Goal: Task Accomplishment & Management: Manage account settings

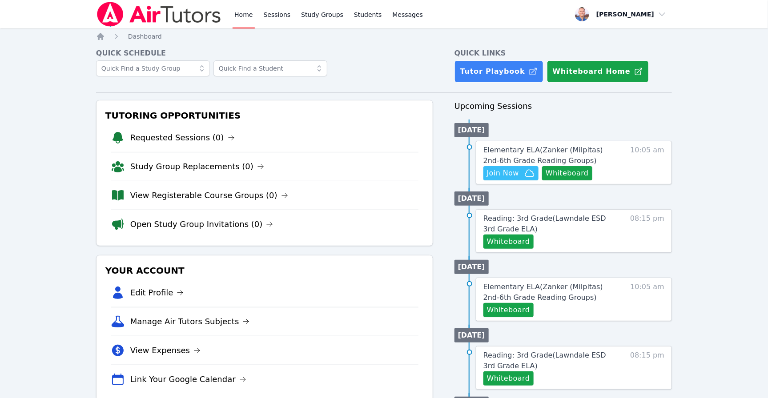
click at [237, 18] on link "Home" at bounding box center [244, 14] width 22 height 28
click at [584, 144] on div "Elementary ELA ( Zanker (Milpitas) 2nd-6th Grade Reading Groups ) Hidden Join N…" at bounding box center [574, 163] width 196 height 44
click at [584, 146] on span "Elementary ELA ( Zanker (Milpitas) 2nd-6th Grade Reading Groups )" at bounding box center [543, 155] width 120 height 19
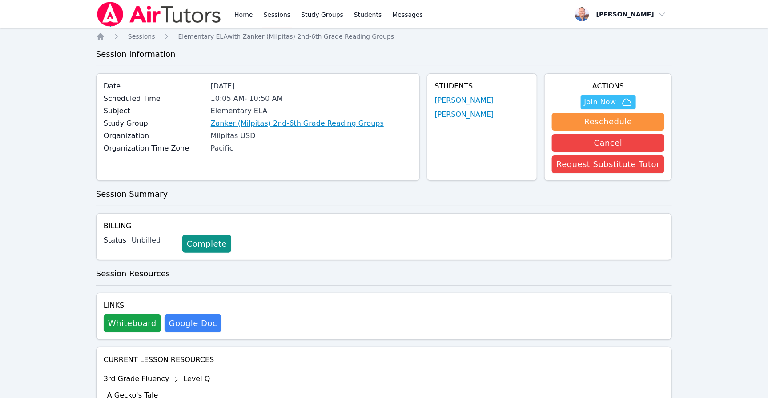
click at [334, 122] on link "Zanker (Milpitas) 2nd-6th Grade Reading Groups" at bounding box center [297, 123] width 173 height 11
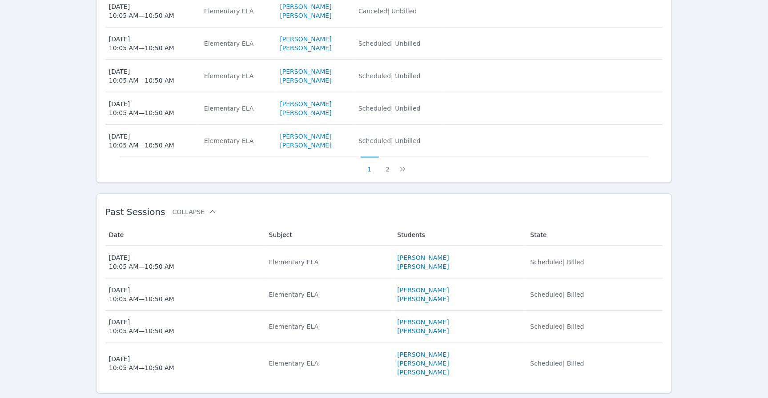
scroll to position [481, 0]
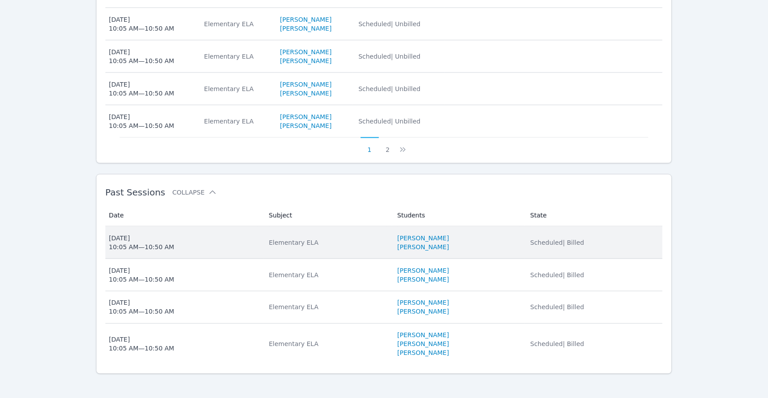
click at [288, 238] on div "Elementary ELA" at bounding box center [328, 242] width 118 height 9
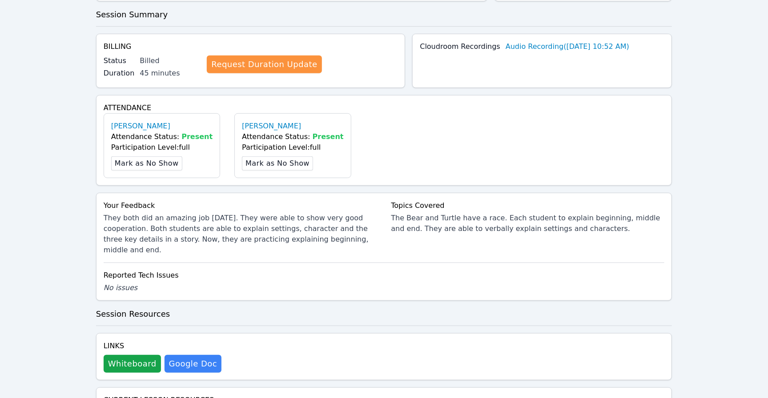
scroll to position [298, 0]
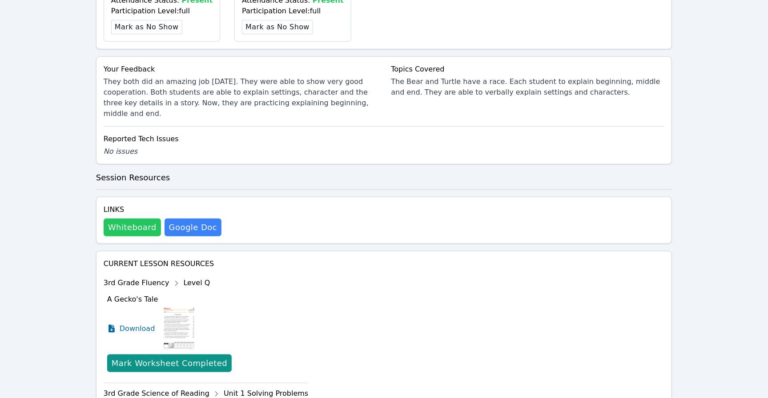
click at [131, 219] on button "Whiteboard" at bounding box center [132, 228] width 57 height 18
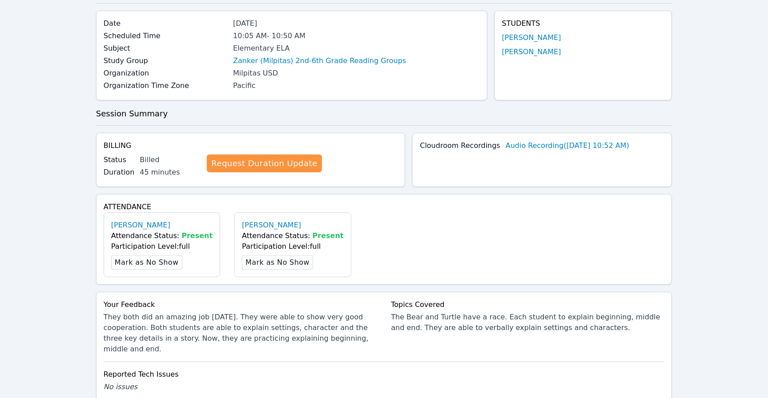
scroll to position [0, 0]
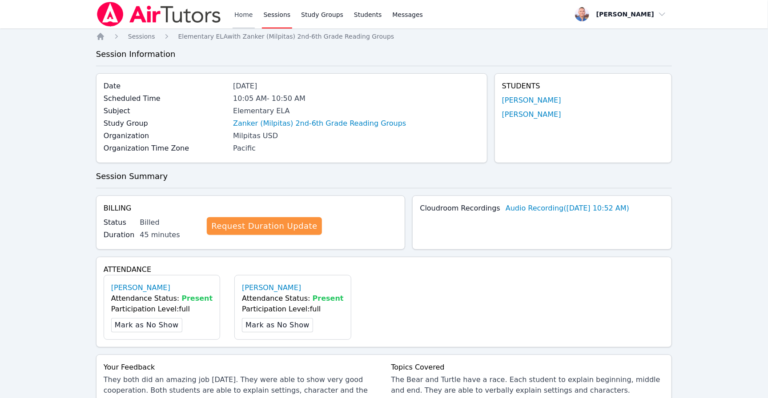
click at [252, 16] on link "Home" at bounding box center [244, 14] width 22 height 28
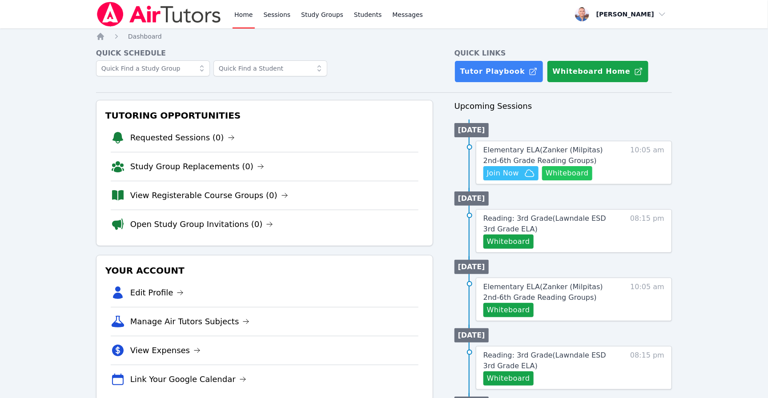
click at [580, 176] on button "Whiteboard" at bounding box center [567, 173] width 50 height 14
click at [235, 12] on link "Home" at bounding box center [244, 14] width 22 height 28
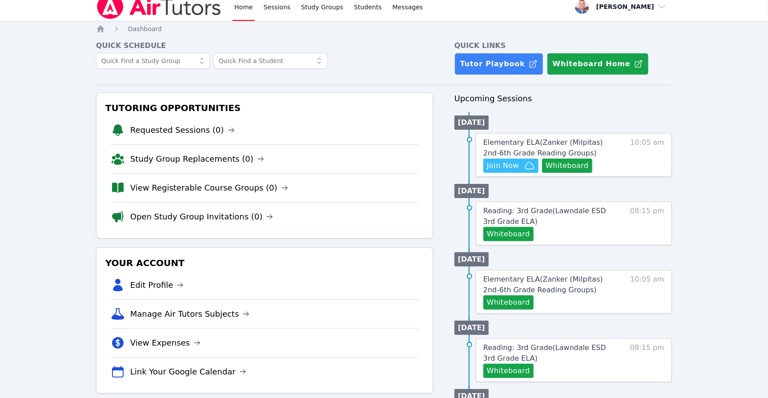
scroll to position [20, 0]
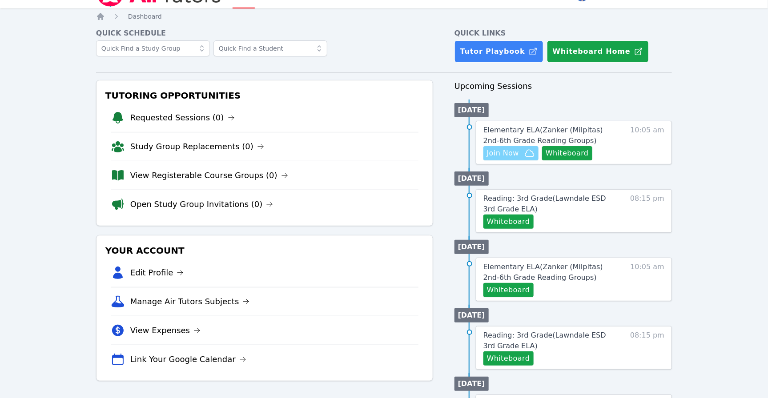
click at [524, 148] on icon "button" at bounding box center [529, 153] width 11 height 11
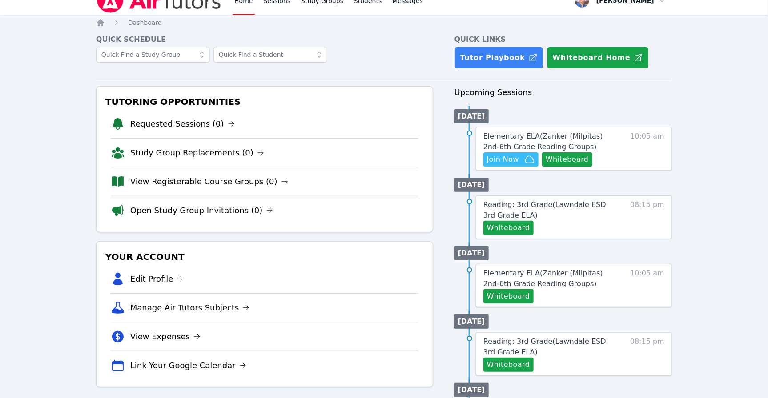
scroll to position [0, 0]
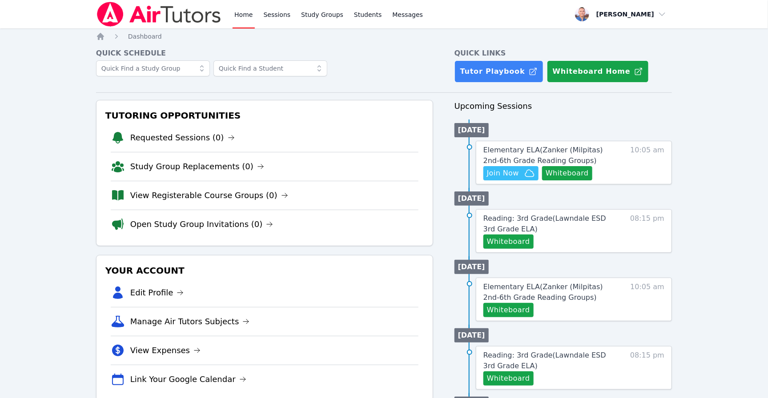
click at [239, 14] on link "Home" at bounding box center [244, 14] width 22 height 28
click at [502, 172] on span "Join Now" at bounding box center [503, 173] width 32 height 11
click at [251, 17] on link "Home" at bounding box center [244, 14] width 22 height 28
click at [277, 18] on link "Sessions" at bounding box center [277, 14] width 31 height 28
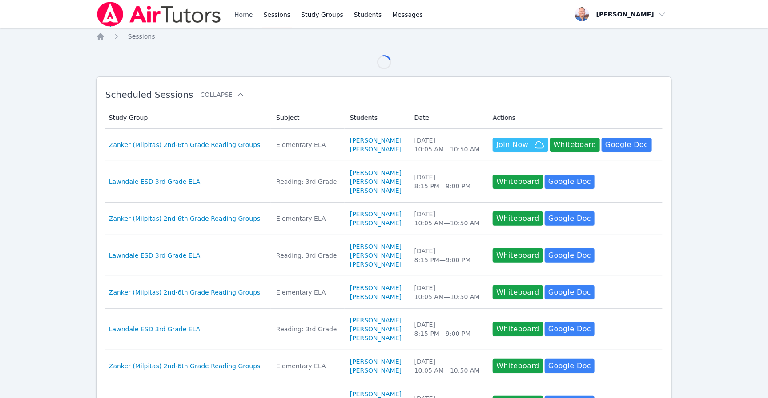
click at [245, 18] on link "Home" at bounding box center [244, 14] width 22 height 28
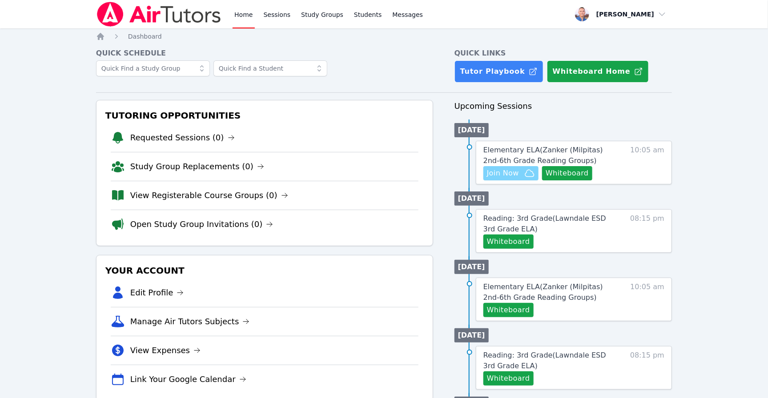
click at [501, 173] on span "Join Now" at bounding box center [503, 173] width 32 height 11
click at [252, 16] on link "Home" at bounding box center [244, 14] width 22 height 28
click at [516, 167] on button "Join Now" at bounding box center [510, 173] width 55 height 14
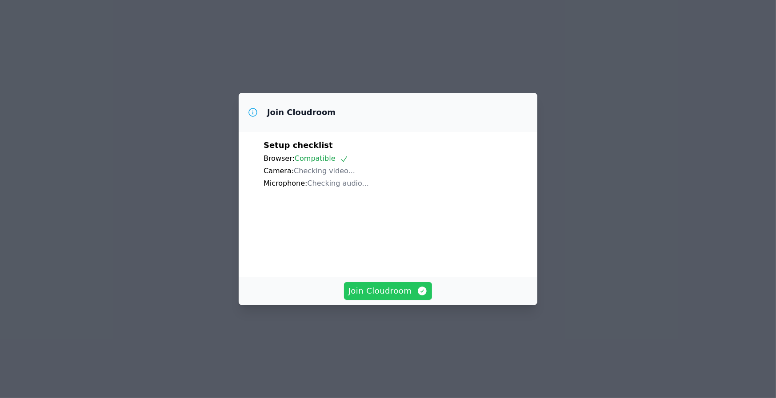
click at [387, 300] on button "Join Cloudroom" at bounding box center [388, 291] width 88 height 18
click at [411, 297] on span "Join Cloudroom" at bounding box center [389, 291] width 80 height 12
click at [388, 297] on span "Join Cloudroom" at bounding box center [389, 291] width 80 height 12
click at [394, 297] on span "Join Cloudroom" at bounding box center [389, 291] width 80 height 12
click at [352, 297] on span "Join Cloudroom" at bounding box center [389, 291] width 80 height 12
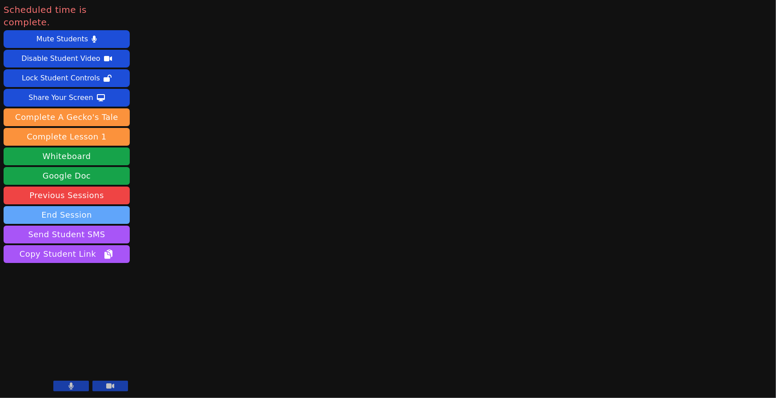
click at [88, 206] on button "End Session" at bounding box center [67, 215] width 126 height 18
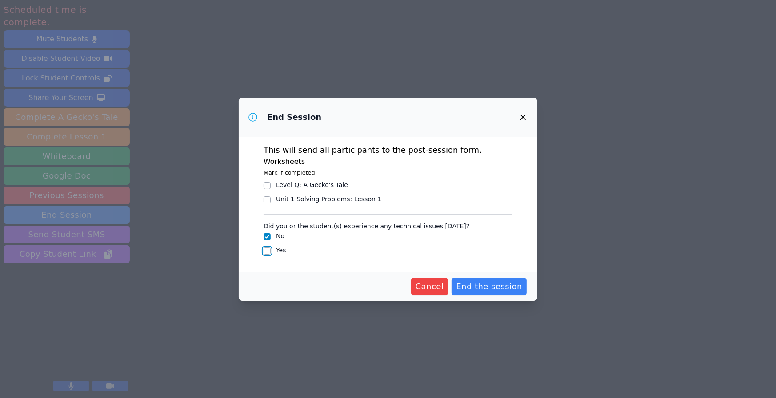
click at [268, 249] on input "Yes" at bounding box center [267, 251] width 7 height 7
checkbox input "true"
checkbox input "false"
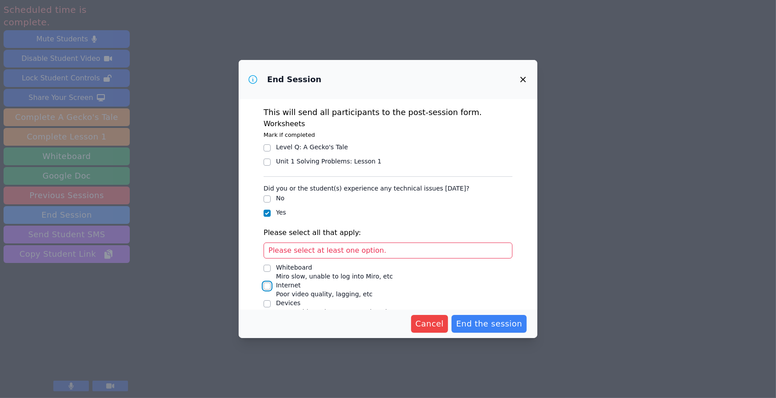
click at [268, 286] on input "Internet Poor video quality, lagging, etc" at bounding box center [267, 286] width 7 height 7
checkbox input "true"
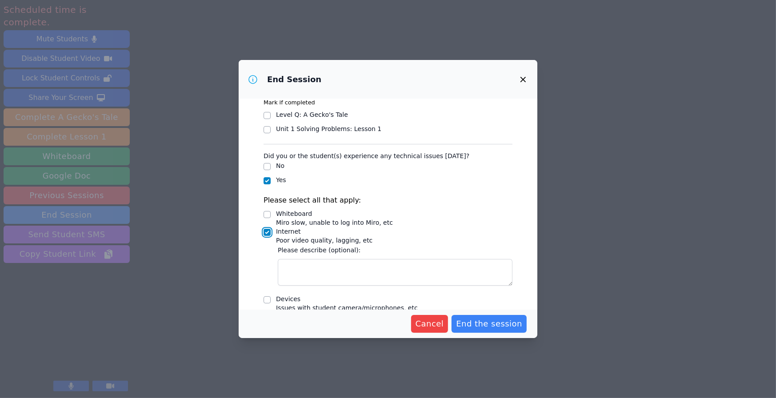
scroll to position [74, 0]
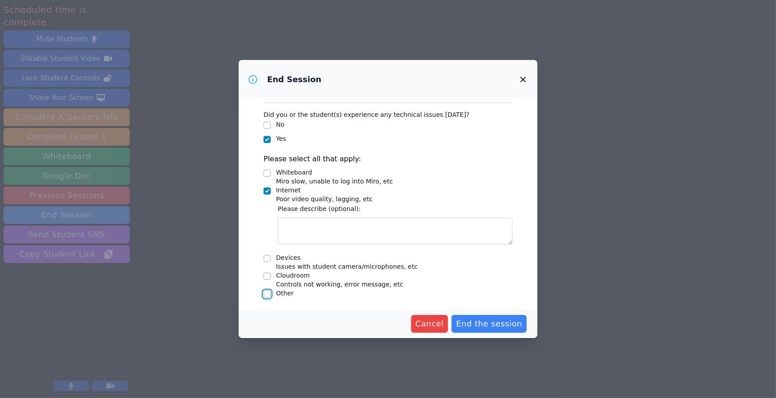
click at [264, 293] on input "Other" at bounding box center [267, 294] width 7 height 7
checkbox input "true"
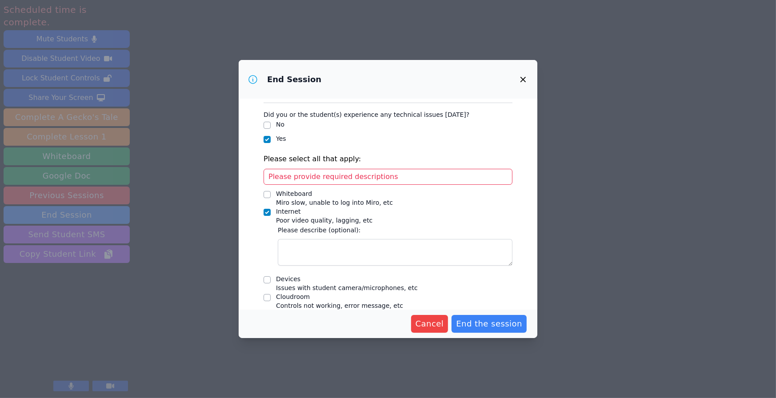
scroll to position [141, 0]
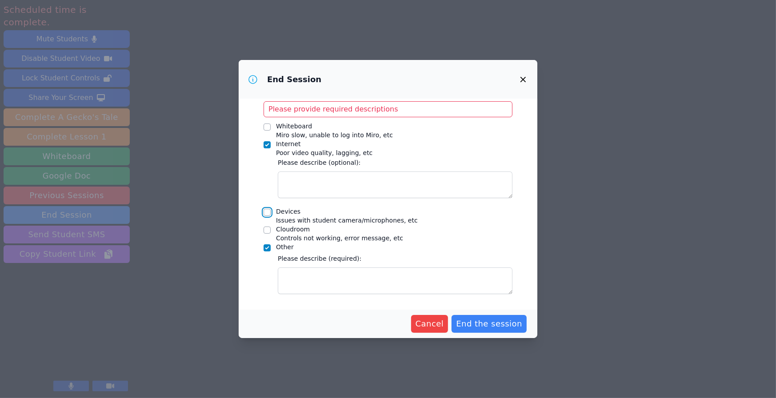
click at [266, 215] on input "Devices Issues with student camera/microphones, etc" at bounding box center [267, 212] width 7 height 7
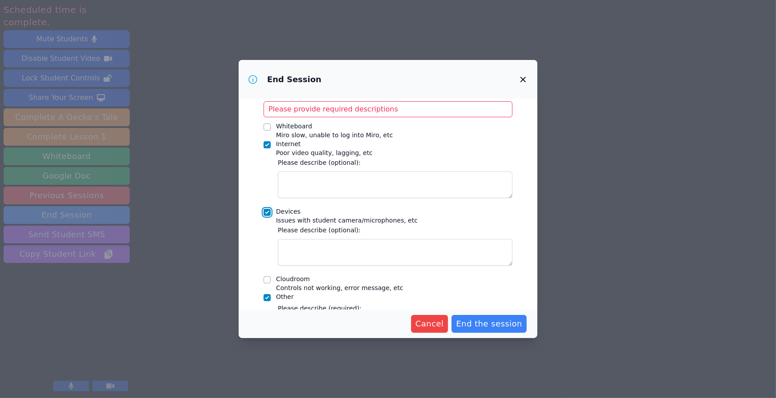
click at [266, 212] on input "Devices Issues with student camera/microphones, etc" at bounding box center [267, 212] width 7 height 7
checkbox input "false"
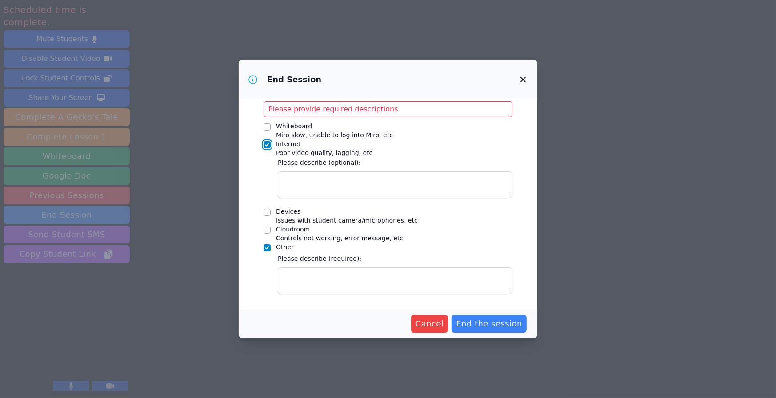
click at [267, 146] on input "Internet Poor video quality, lagging, etc" at bounding box center [267, 144] width 7 height 7
checkbox input "false"
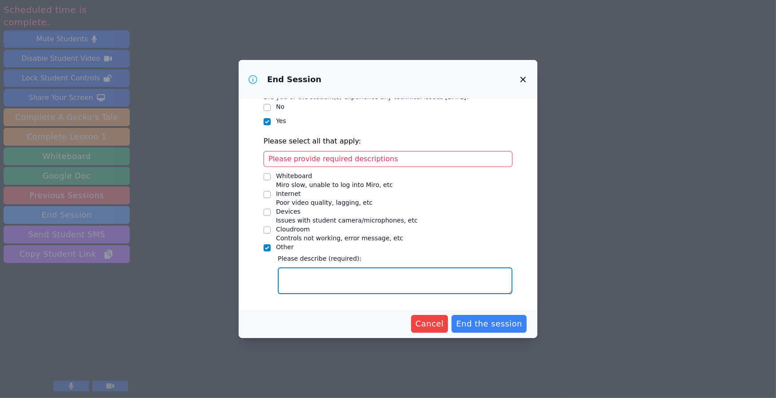
click at [308, 274] on textarea "Other" at bounding box center [395, 281] width 235 height 27
click at [375, 284] on textarea "Other" at bounding box center [395, 281] width 235 height 27
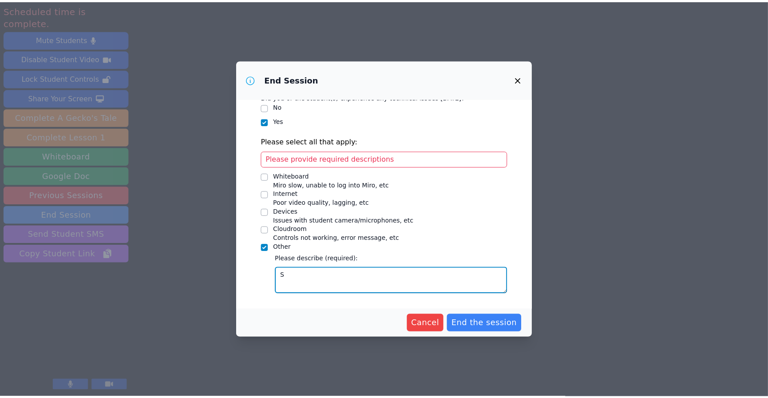
scroll to position [71, 0]
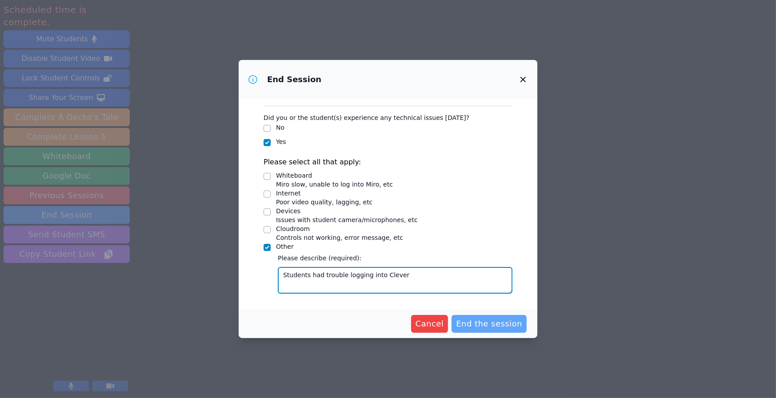
type textarea "Students had trouble logging into Clever"
click at [479, 319] on span "End the session" at bounding box center [489, 324] width 66 height 12
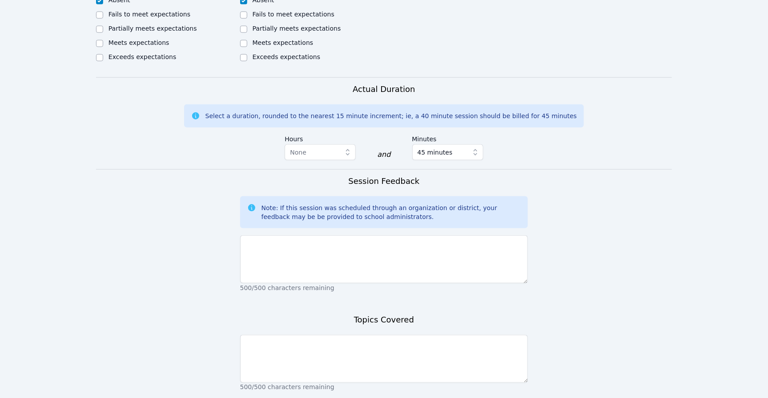
scroll to position [502, 0]
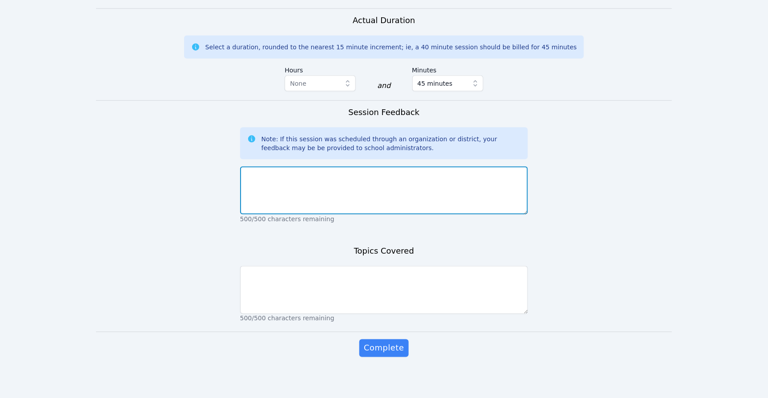
click at [352, 180] on textarea at bounding box center [384, 191] width 288 height 48
type textarea "G"
type textarea "T"
drag, startPoint x: 378, startPoint y: 176, endPoint x: 168, endPoint y: 161, distance: 210.4
click at [168, 161] on form "Student Participation Do not enter a participation level for ABSENT students [P…" at bounding box center [384, 31] width 576 height 688
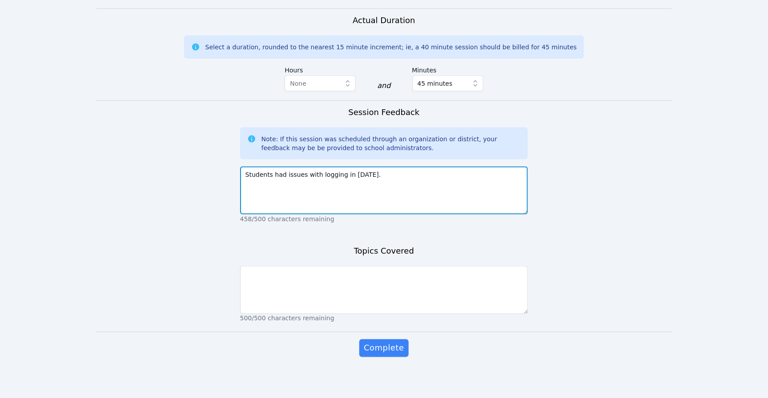
type textarea "Students had issues with logging in [DATE]."
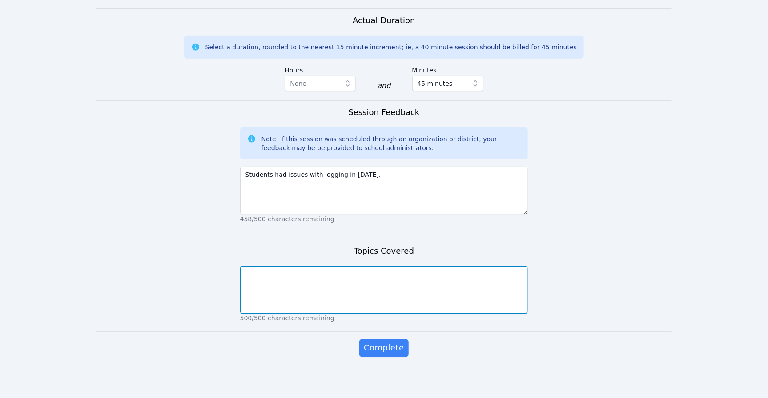
click at [333, 282] on textarea at bounding box center [384, 290] width 288 height 48
paste textarea "Students had issues with logging in [DATE]."
type textarea "Students had issues with logging in [DATE]."
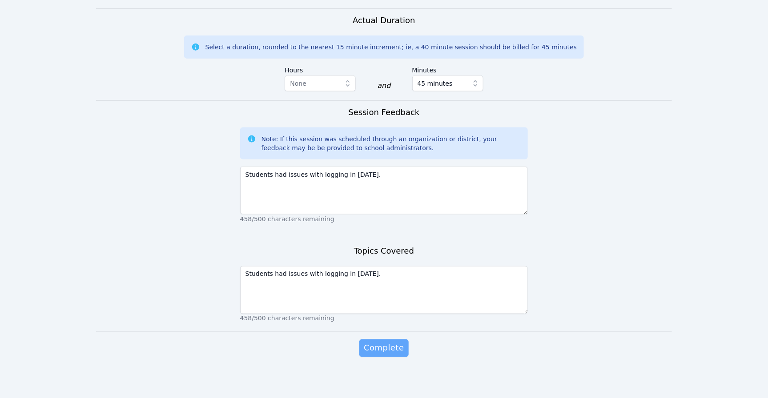
click at [394, 342] on span "Complete" at bounding box center [384, 348] width 40 height 12
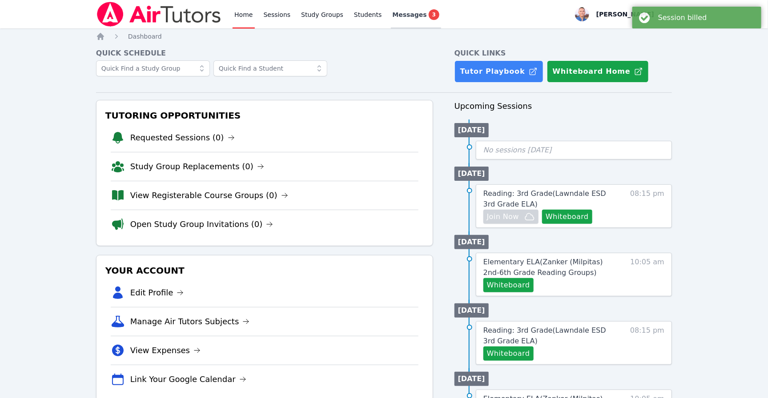
click at [407, 11] on span "Messages" at bounding box center [410, 14] width 34 height 9
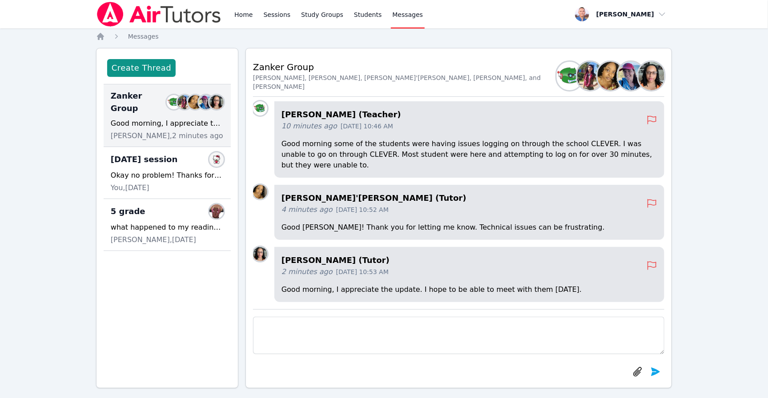
click at [461, 330] on textarea at bounding box center [458, 335] width 411 height 37
type textarea "Thank you for the update. I will pass along the update."
click at [660, 371] on icon "submit" at bounding box center [655, 372] width 11 height 11
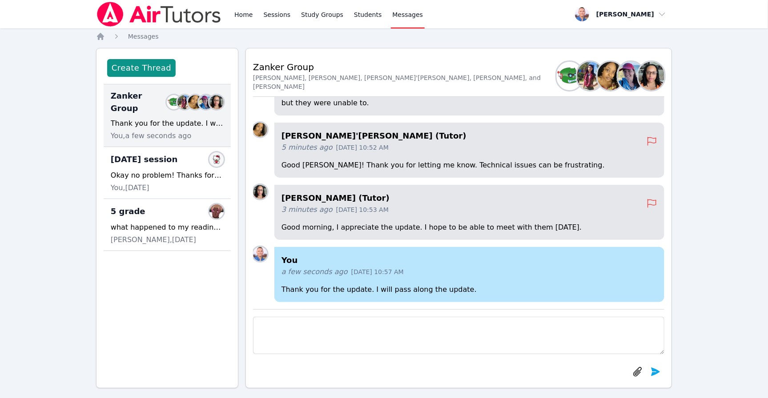
scroll to position [-76, 0]
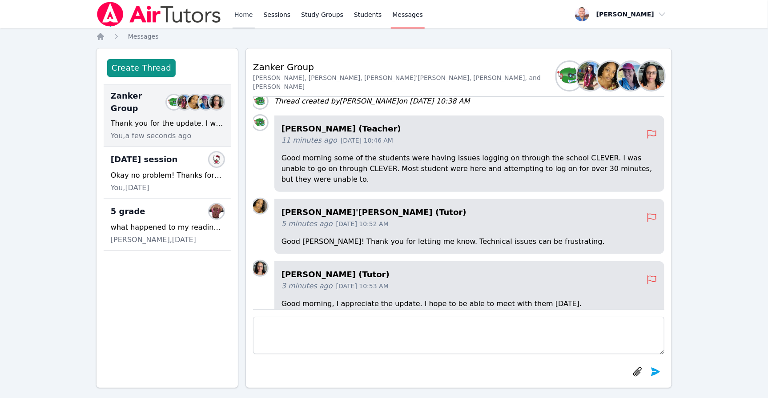
click at [243, 18] on link "Home" at bounding box center [244, 14] width 22 height 28
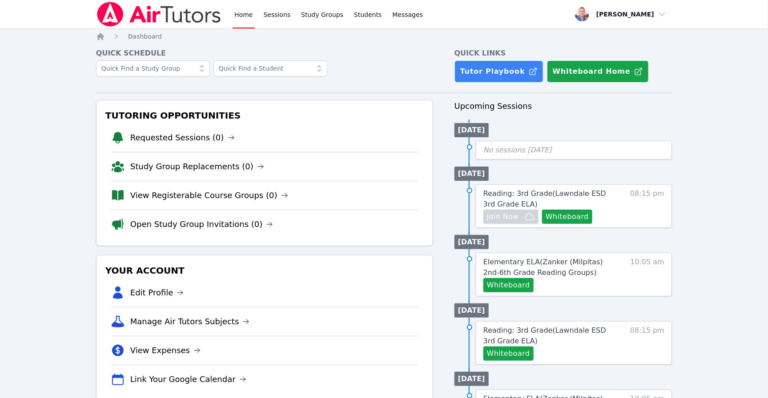
click at [249, 13] on link "Home" at bounding box center [244, 14] width 22 height 28
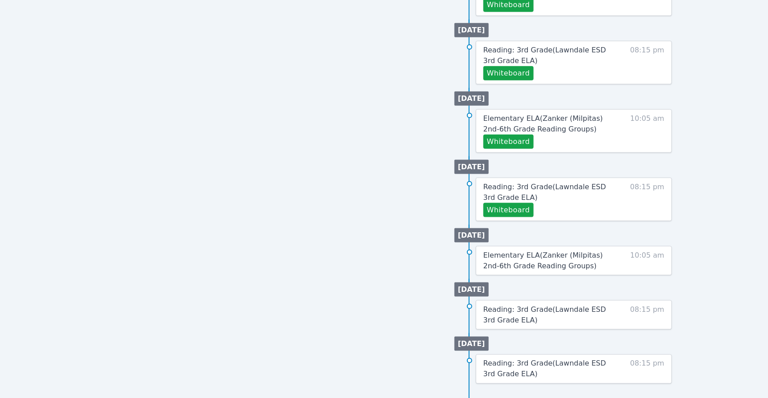
scroll to position [420, 0]
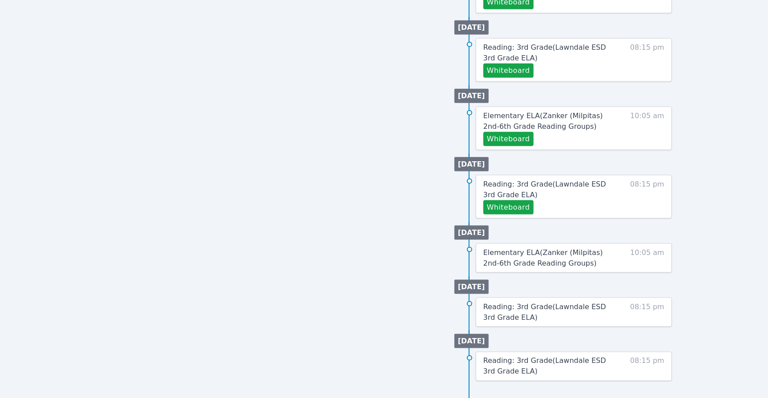
click at [203, 90] on div "Tutoring Opportunities Requested Sessions (0) Study Group Replacements (0) View…" at bounding box center [264, 32] width 337 height 705
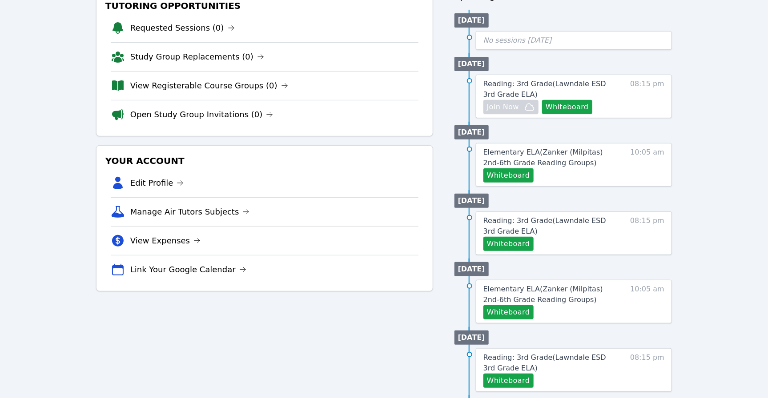
scroll to position [0, 0]
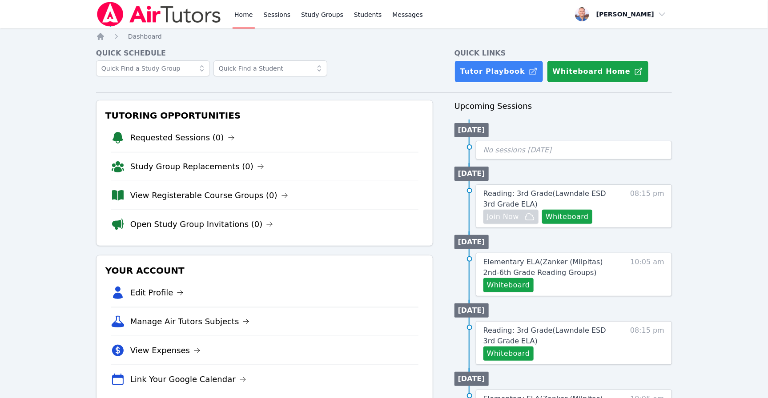
click at [390, 71] on div at bounding box center [264, 72] width 337 height 25
click at [379, 55] on h4 "Quick Schedule" at bounding box center [264, 53] width 337 height 11
click at [378, 56] on h4 "Quick Schedule" at bounding box center [264, 53] width 337 height 11
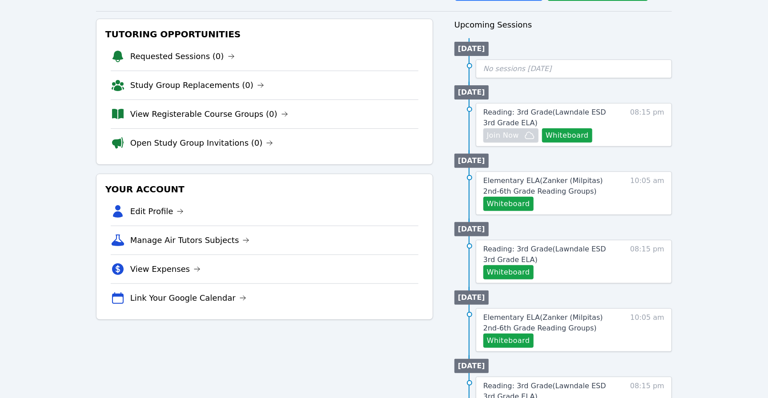
click at [377, 88] on div "Tutoring Opportunities Requested Sessions (0) Study Group Replacements (0) View…" at bounding box center [264, 371] width 337 height 705
